Goal: Task Accomplishment & Management: Complete application form

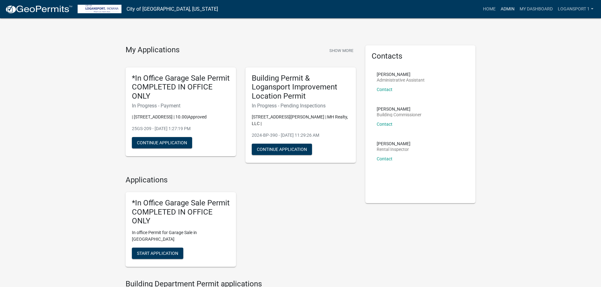
click at [506, 8] on link "Admin" at bounding box center [507, 9] width 19 height 12
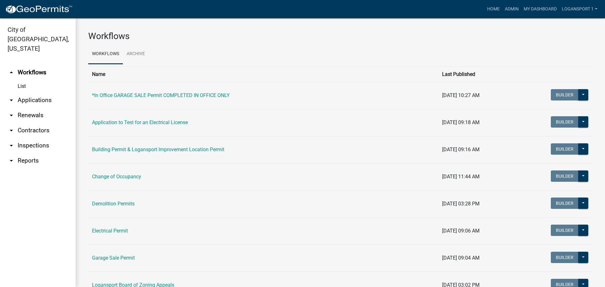
click at [34, 93] on link "arrow_drop_down Applications" at bounding box center [38, 100] width 76 height 15
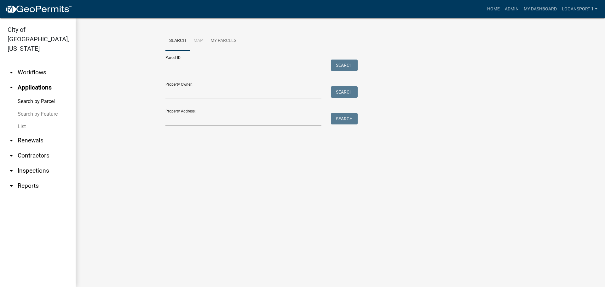
click at [19, 120] on link "List" at bounding box center [38, 126] width 76 height 13
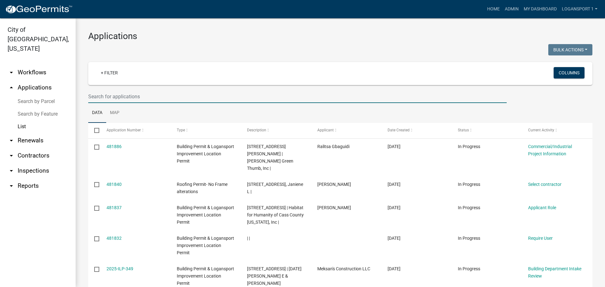
click at [109, 99] on input "text" at bounding box center [297, 96] width 419 height 13
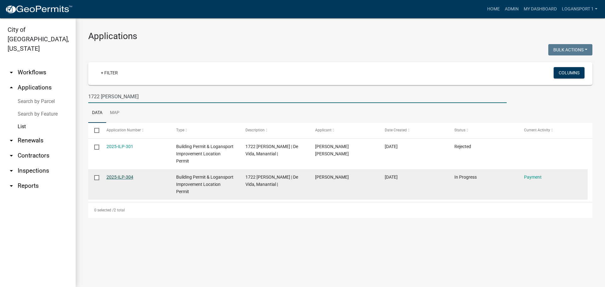
type input "1722 [PERSON_NAME]"
click at [124, 178] on link "2025-ILP-304" at bounding box center [120, 177] width 27 height 5
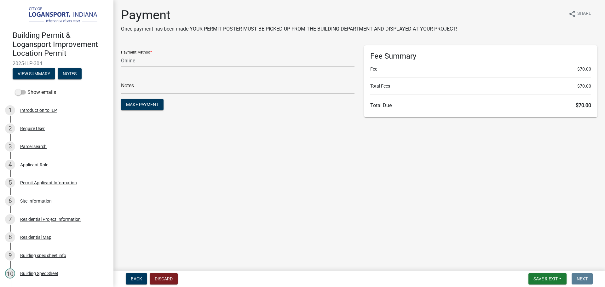
click at [142, 65] on select "Credit Card POS Check Cash Online" at bounding box center [238, 60] width 234 height 13
select select "2: 1"
click at [121, 54] on select "Credit Card POS Check Cash Online" at bounding box center [238, 60] width 234 height 13
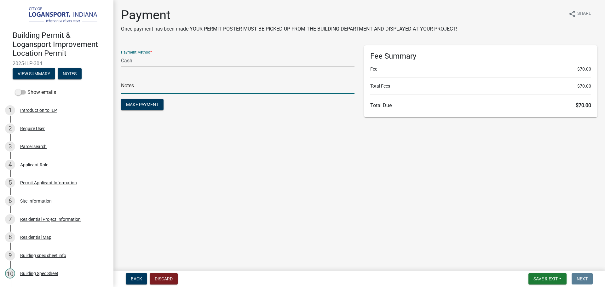
click at [137, 88] on input "text" at bounding box center [238, 87] width 234 height 13
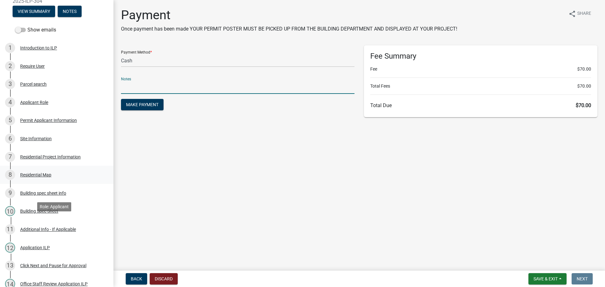
scroll to position [63, 0]
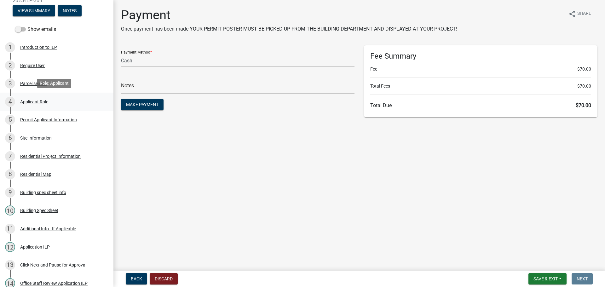
click at [38, 101] on div "Applicant Role" at bounding box center [34, 102] width 28 height 4
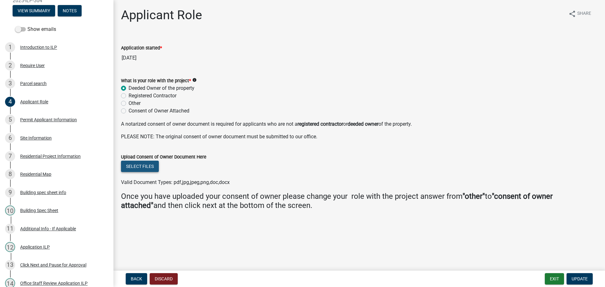
click at [143, 163] on button "Select files" at bounding box center [140, 166] width 38 height 11
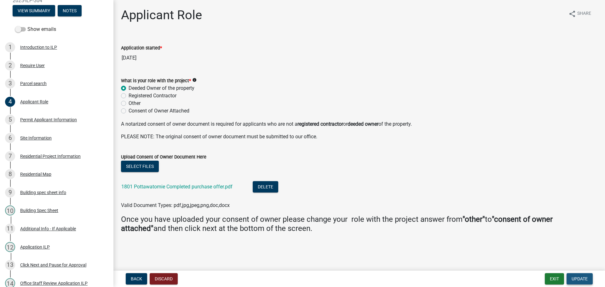
click at [583, 282] on button "Update" at bounding box center [580, 278] width 26 height 11
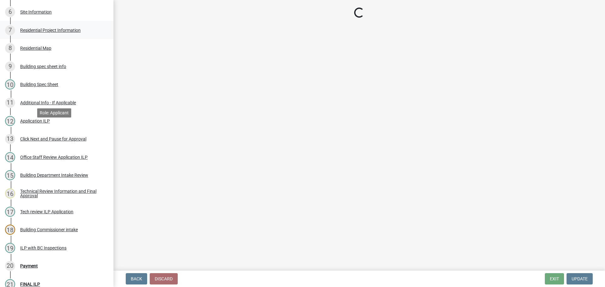
scroll to position [252, 0]
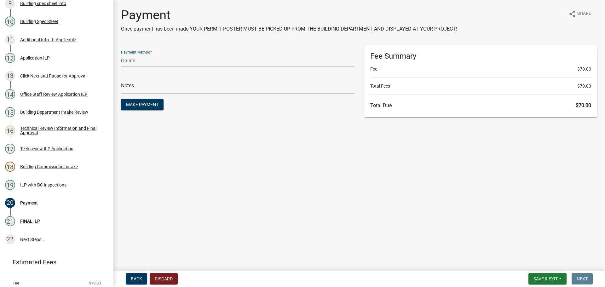
click at [159, 63] on select "Credit Card POS Check Cash Online" at bounding box center [238, 60] width 234 height 13
select select "2: 1"
click at [121, 54] on select "Credit Card POS Check Cash Online" at bounding box center [238, 60] width 234 height 13
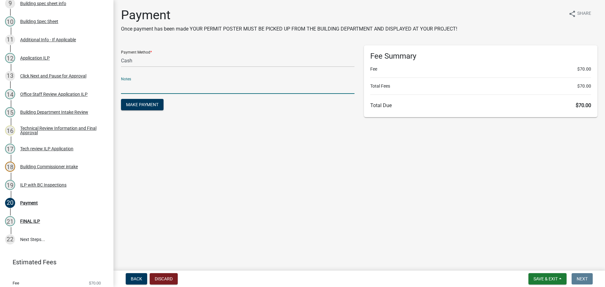
click at [150, 91] on input "text" at bounding box center [238, 87] width 234 height 13
type input "118372"
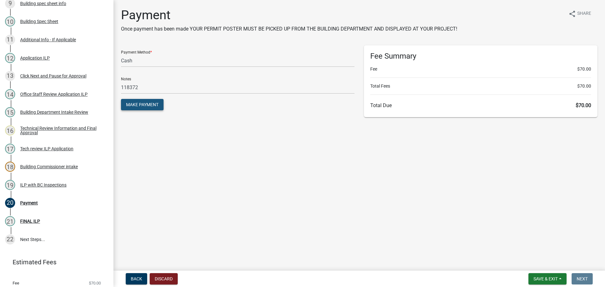
click at [149, 102] on span "Make Payment" at bounding box center [142, 104] width 32 height 5
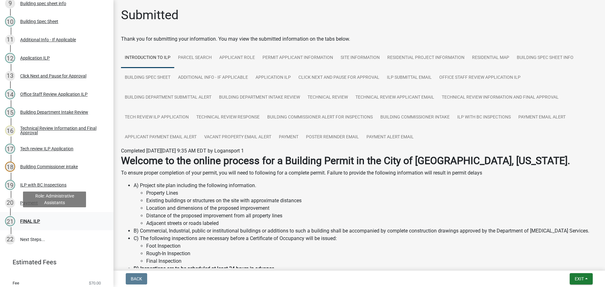
click at [29, 219] on div "FINAL ILP" at bounding box center [30, 221] width 20 height 4
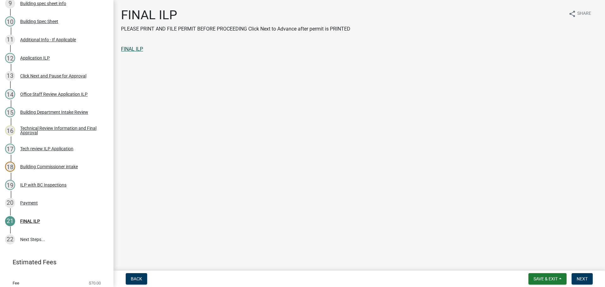
click at [138, 48] on link "FINAL ILP" at bounding box center [132, 49] width 22 height 6
click at [579, 277] on span "Next" at bounding box center [582, 279] width 11 height 5
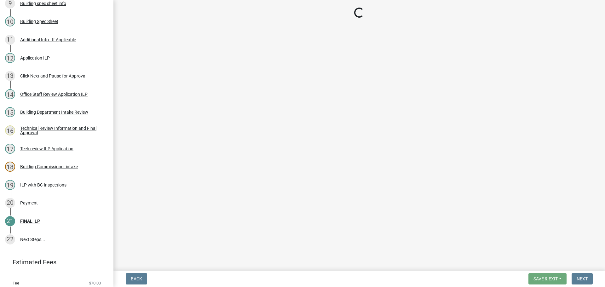
scroll to position [307, 0]
